Goal: Feedback & Contribution: Leave review/rating

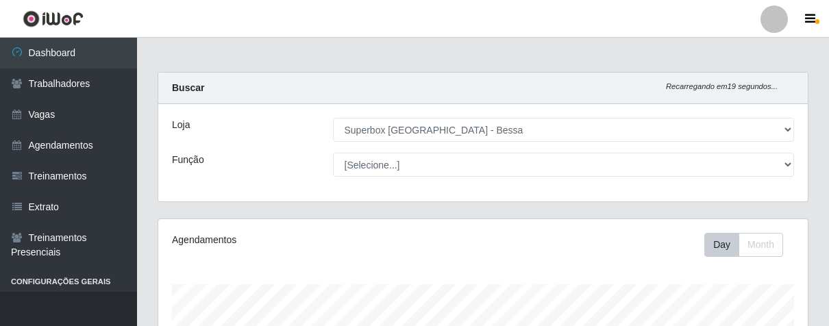
select select "206"
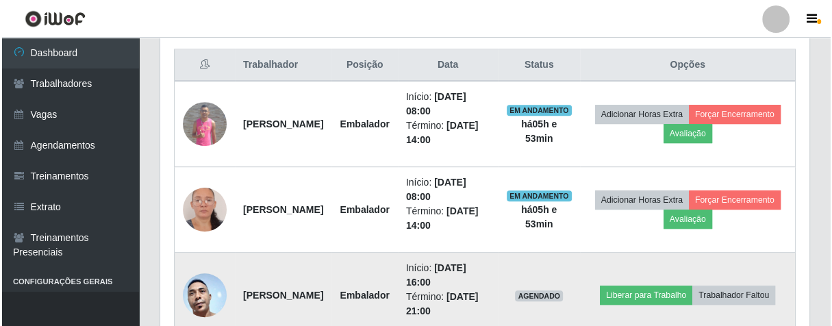
scroll to position [595, 0]
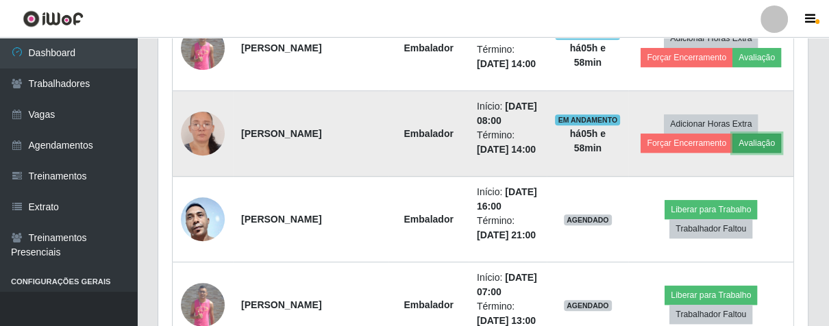
click at [756, 141] on button "Avaliação" at bounding box center [756, 143] width 49 height 19
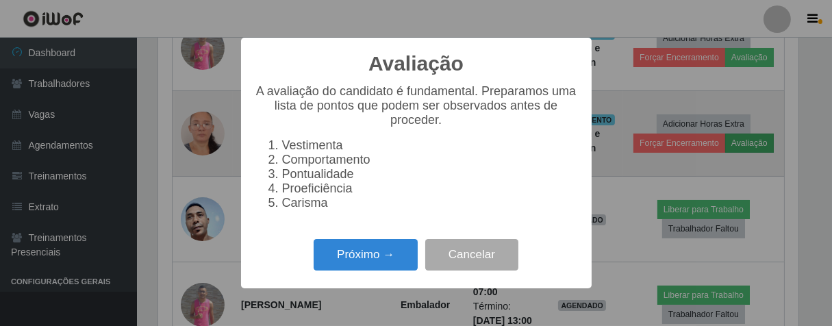
scroll to position [284, 641]
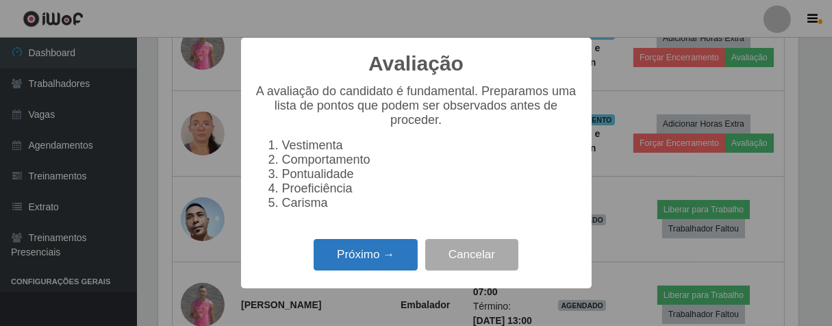
click at [349, 260] on button "Próximo →" at bounding box center [366, 255] width 104 height 32
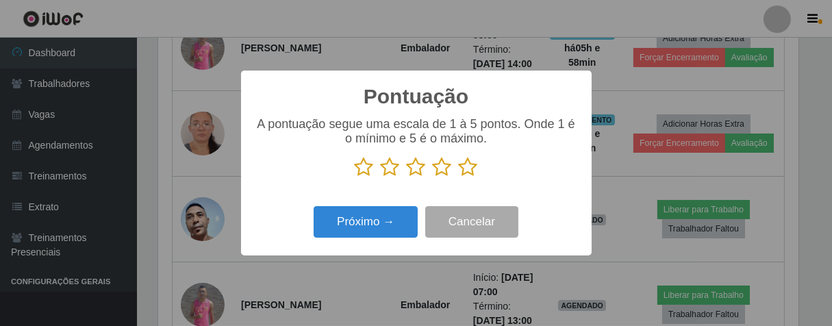
click at [471, 170] on icon at bounding box center [468, 167] width 19 height 21
click at [459, 177] on input "radio" at bounding box center [459, 177] width 0 height 0
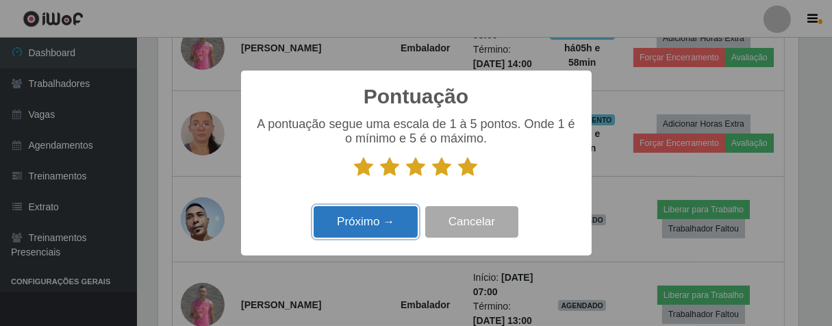
click at [404, 221] on button "Próximo →" at bounding box center [366, 222] width 104 height 32
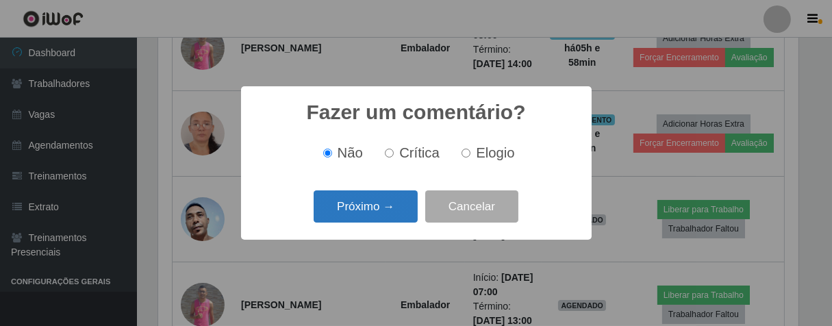
click at [399, 221] on button "Próximo →" at bounding box center [366, 206] width 104 height 32
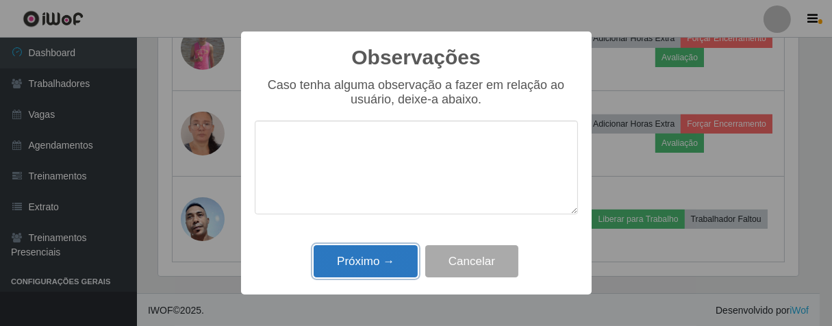
click at [397, 264] on button "Próximo →" at bounding box center [366, 261] width 104 height 32
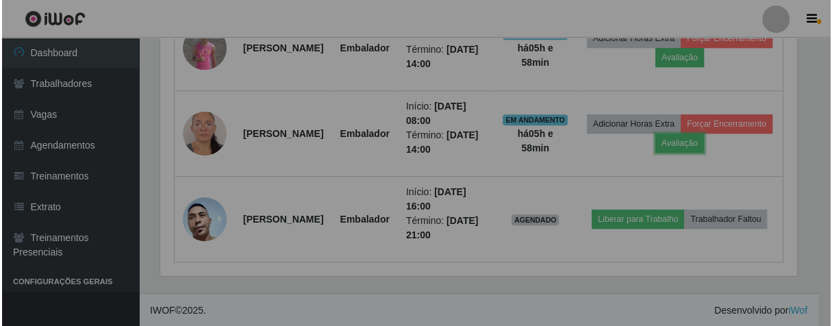
scroll to position [284, 649]
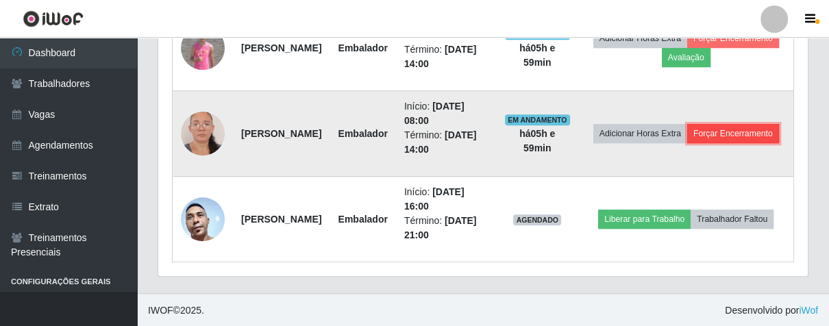
click at [687, 143] on button "Forçar Encerramento" at bounding box center [733, 133] width 92 height 19
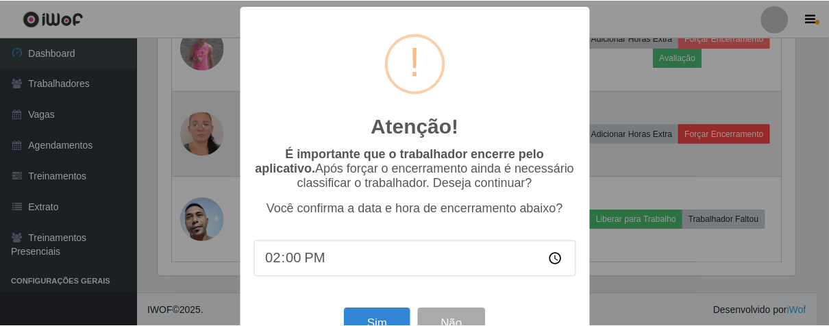
scroll to position [284, 641]
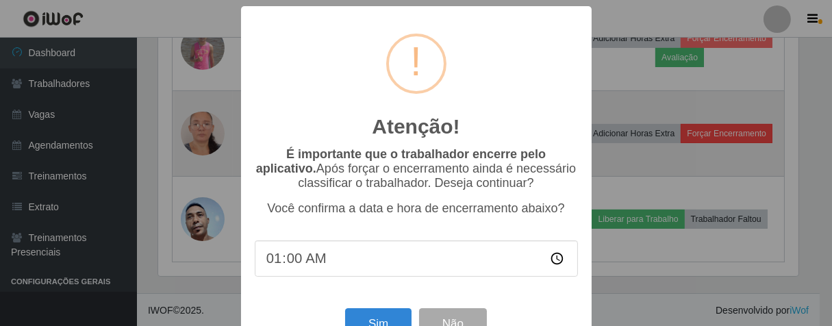
type input "14:00"
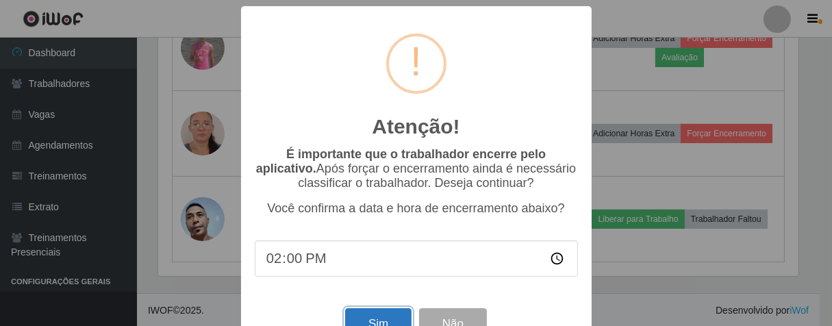
click at [356, 323] on button "Sim" at bounding box center [378, 324] width 66 height 32
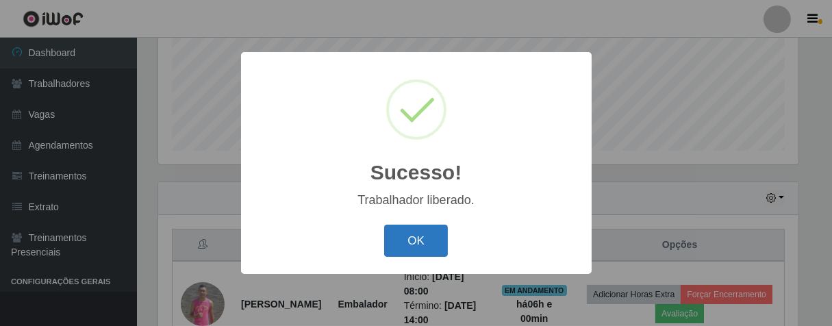
click at [432, 233] on button "OK" at bounding box center [416, 241] width 64 height 32
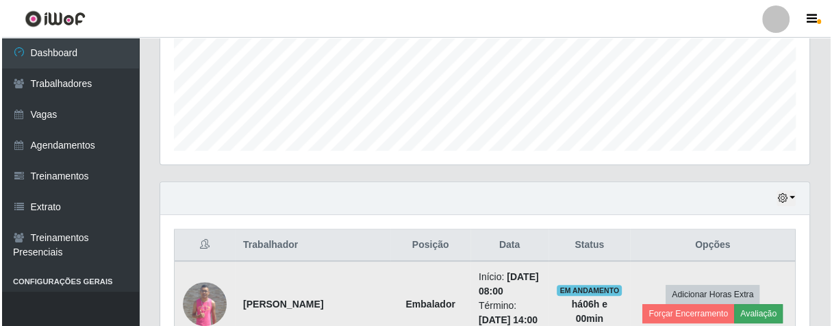
scroll to position [491, 0]
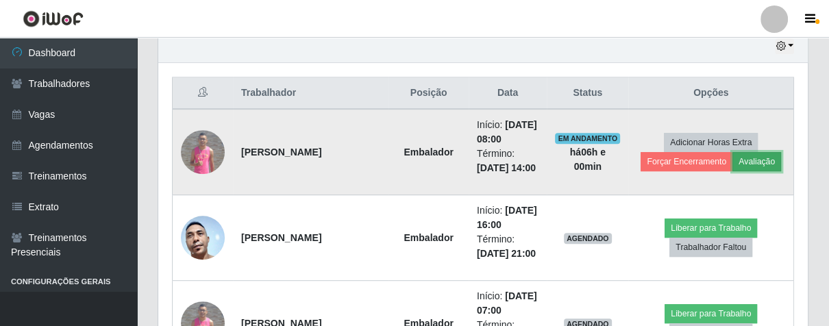
click at [739, 154] on button "Avaliação" at bounding box center [756, 161] width 49 height 19
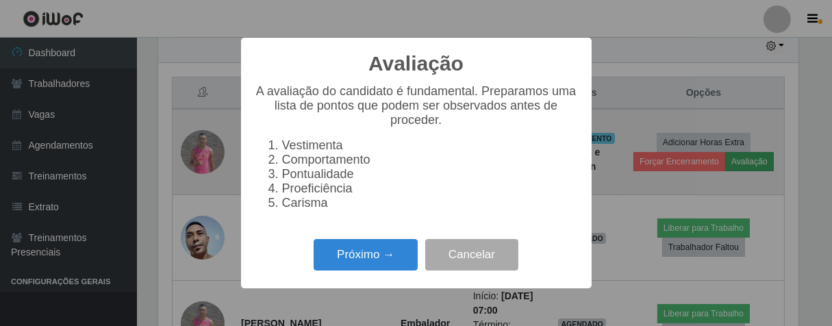
scroll to position [284, 641]
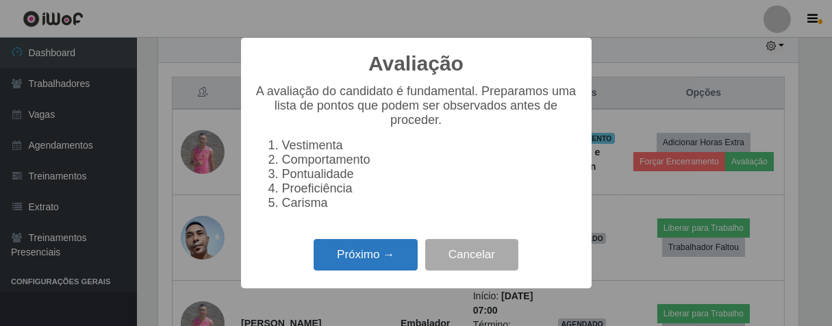
click at [377, 267] on button "Próximo →" at bounding box center [366, 255] width 104 height 32
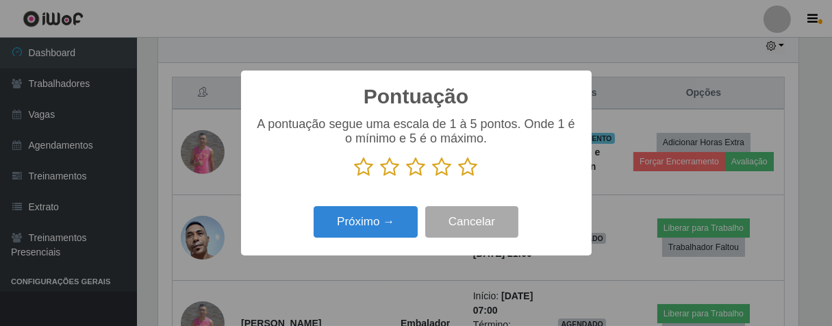
scroll to position [684819, 684463]
click at [464, 169] on icon at bounding box center [468, 167] width 19 height 21
click at [459, 177] on input "radio" at bounding box center [459, 177] width 0 height 0
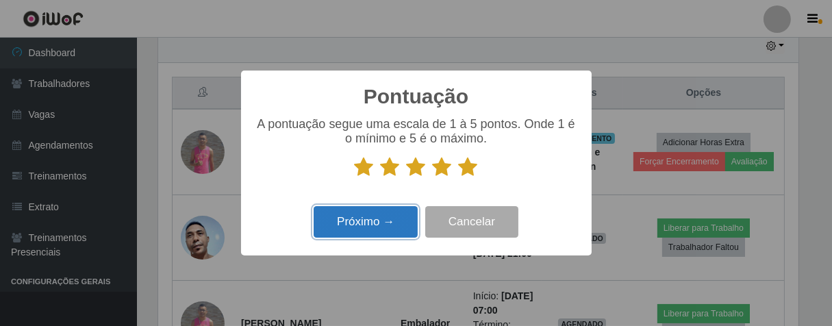
click at [395, 230] on button "Próximo →" at bounding box center [366, 222] width 104 height 32
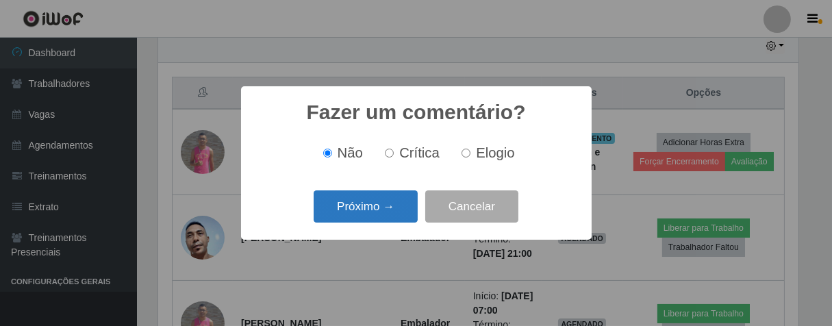
click at [398, 205] on button "Próximo →" at bounding box center [366, 206] width 104 height 32
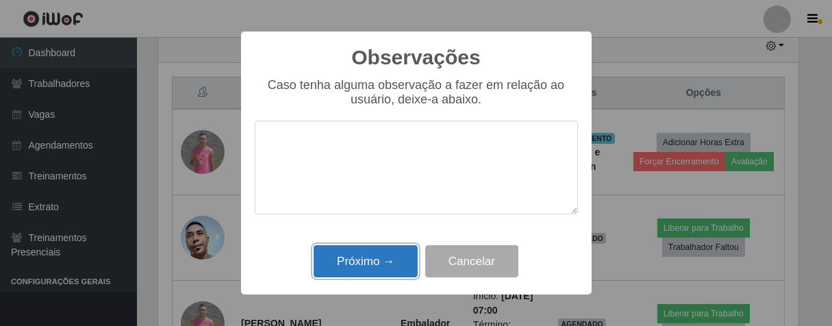
click at [385, 267] on button "Próximo →" at bounding box center [366, 261] width 104 height 32
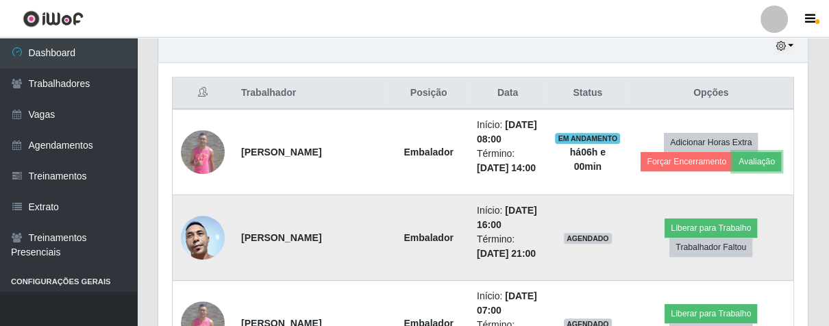
scroll to position [284, 649]
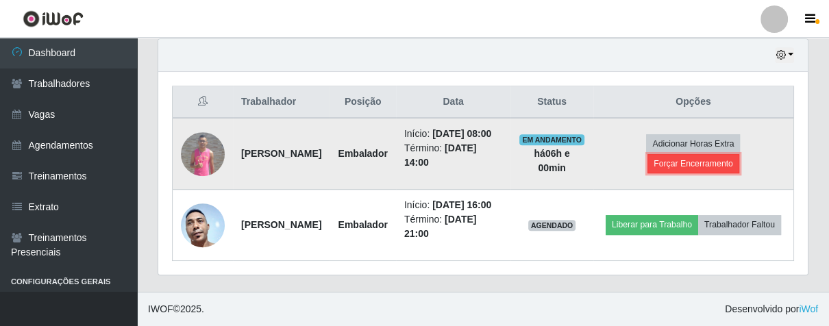
click at [702, 158] on button "Forçar Encerramento" at bounding box center [693, 163] width 92 height 19
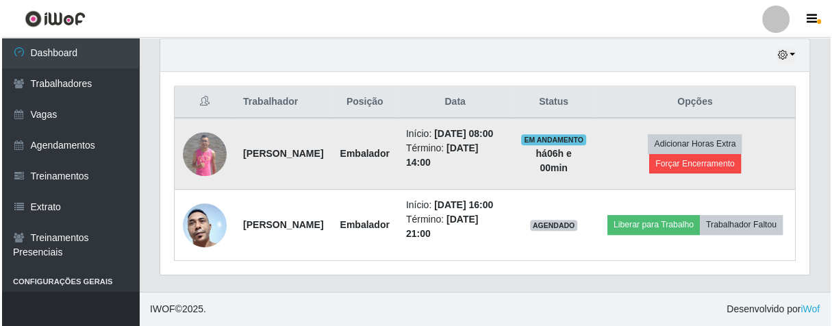
scroll to position [284, 641]
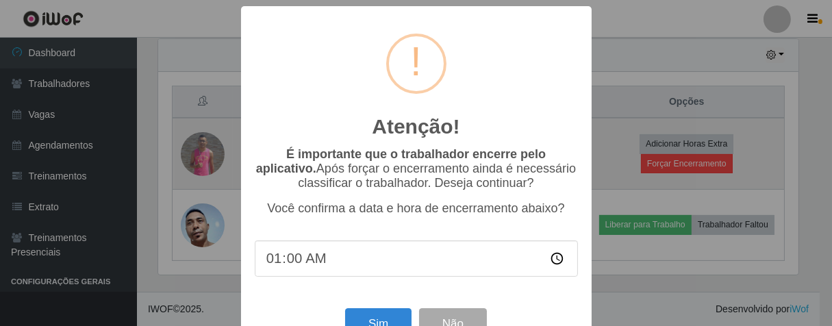
type input "14:00"
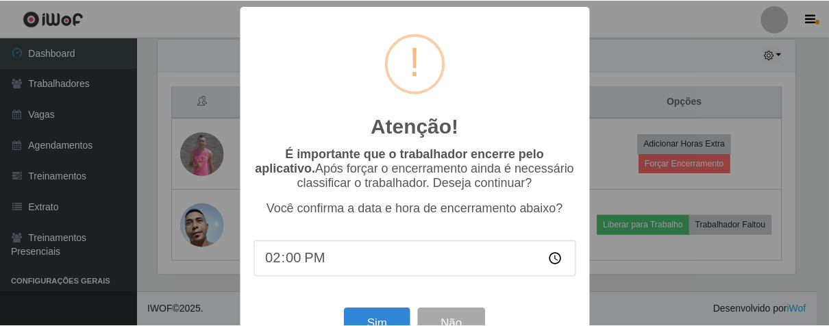
scroll to position [47, 0]
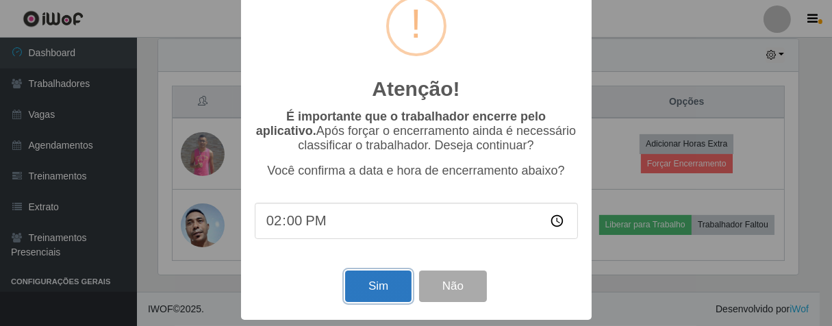
click at [381, 284] on button "Sim" at bounding box center [378, 287] width 66 height 32
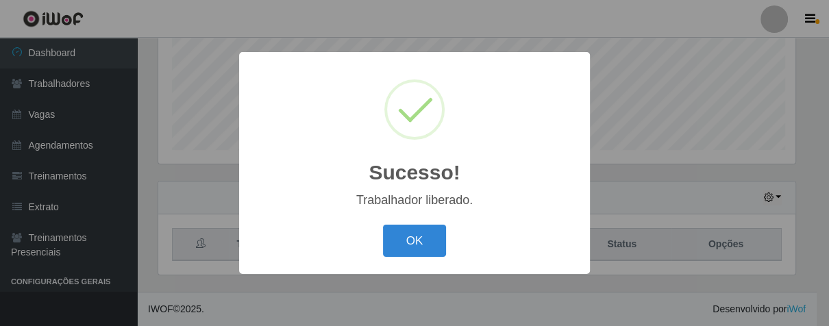
scroll to position [284, 641]
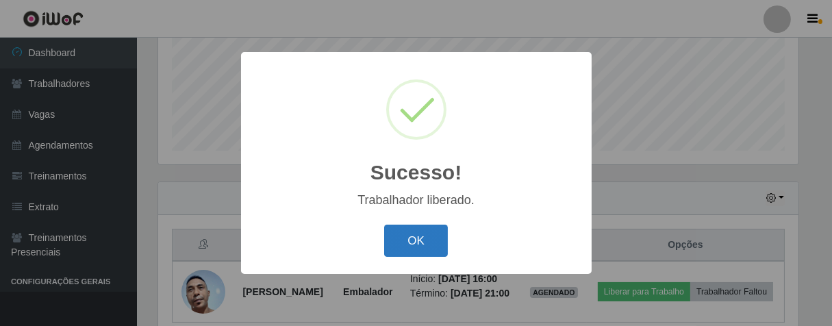
click at [398, 231] on button "OK" at bounding box center [416, 241] width 64 height 32
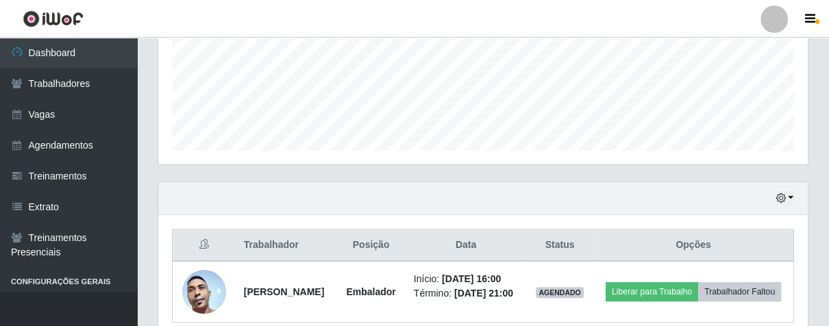
scroll to position [284, 649]
